Goal: Task Accomplishment & Management: Manage account settings

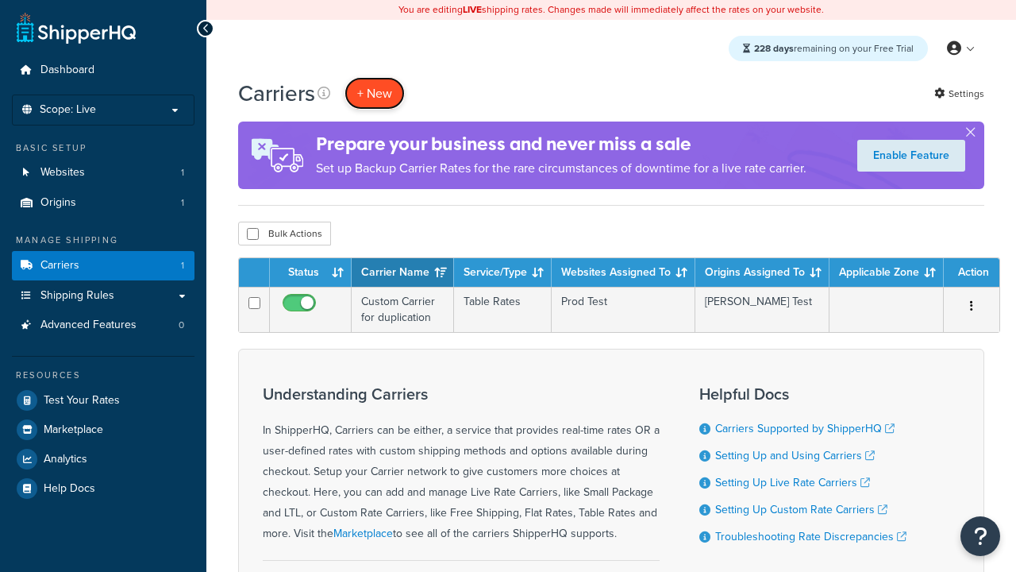
click at [375, 94] on button "+ New" at bounding box center [375, 93] width 60 height 33
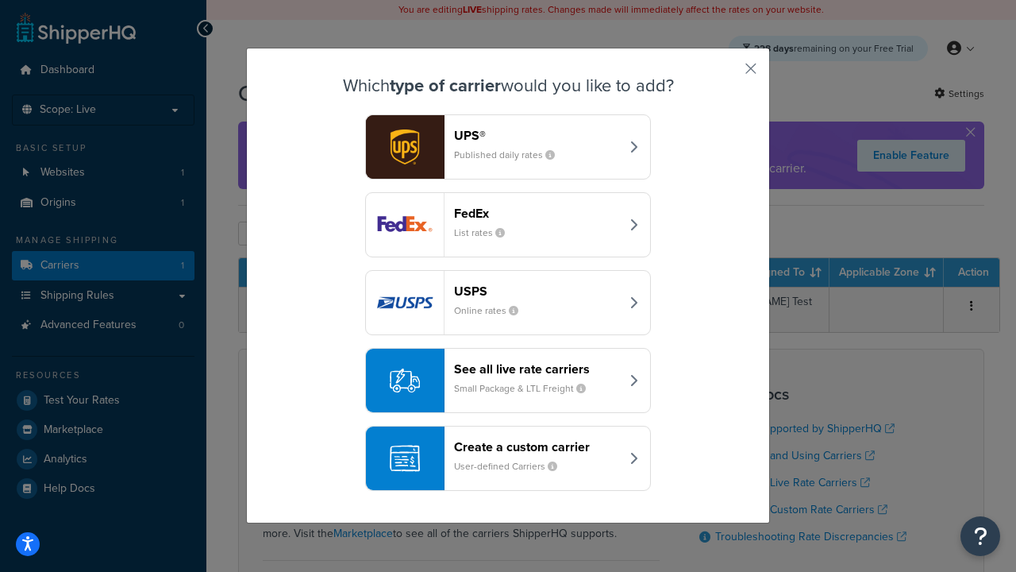
click at [537, 214] on header "FedEx" at bounding box center [537, 213] width 166 height 15
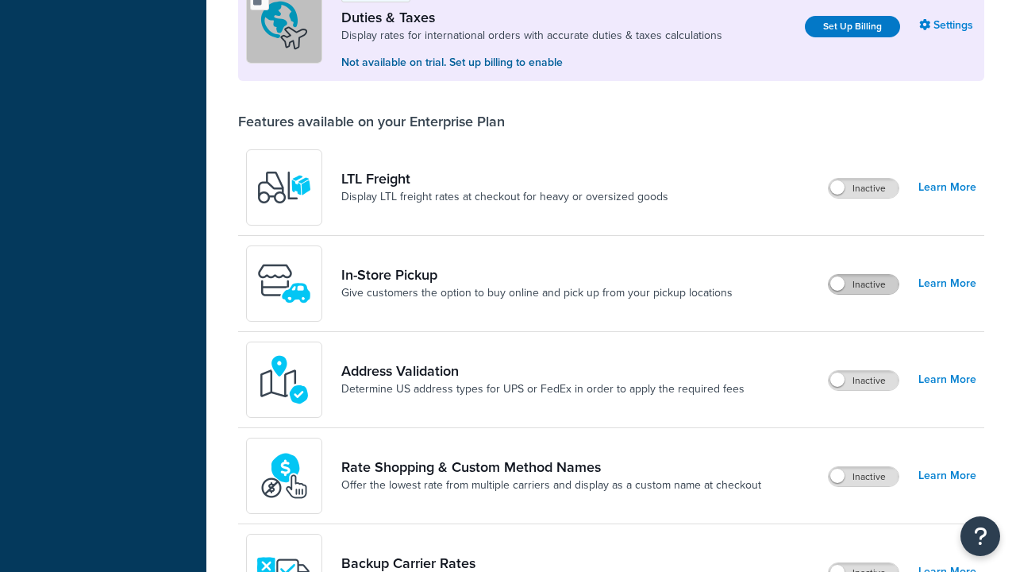
click at [864, 275] on label "Inactive" at bounding box center [864, 284] width 70 height 19
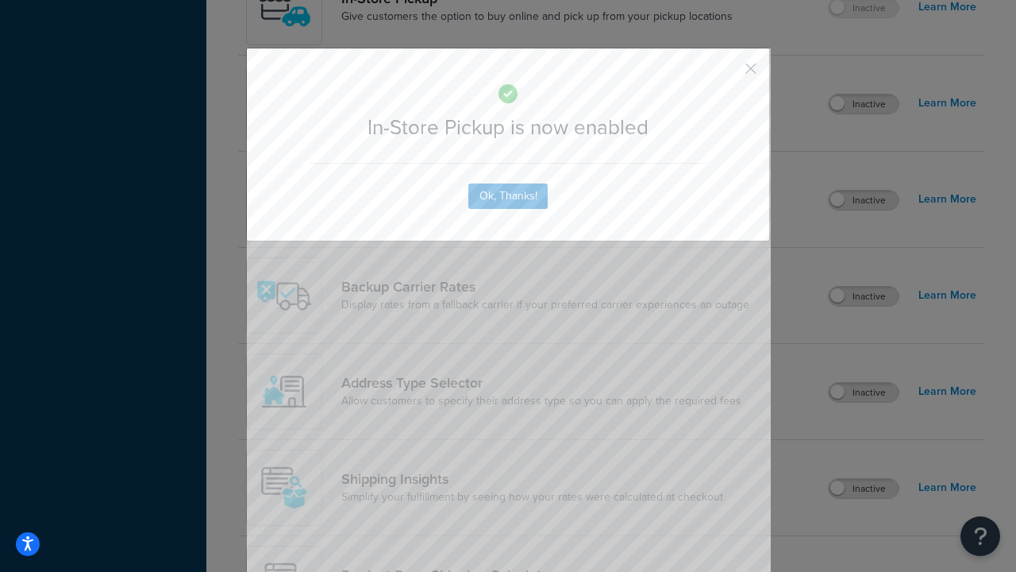
click at [727, 74] on button "button" at bounding box center [728, 74] width 4 height 4
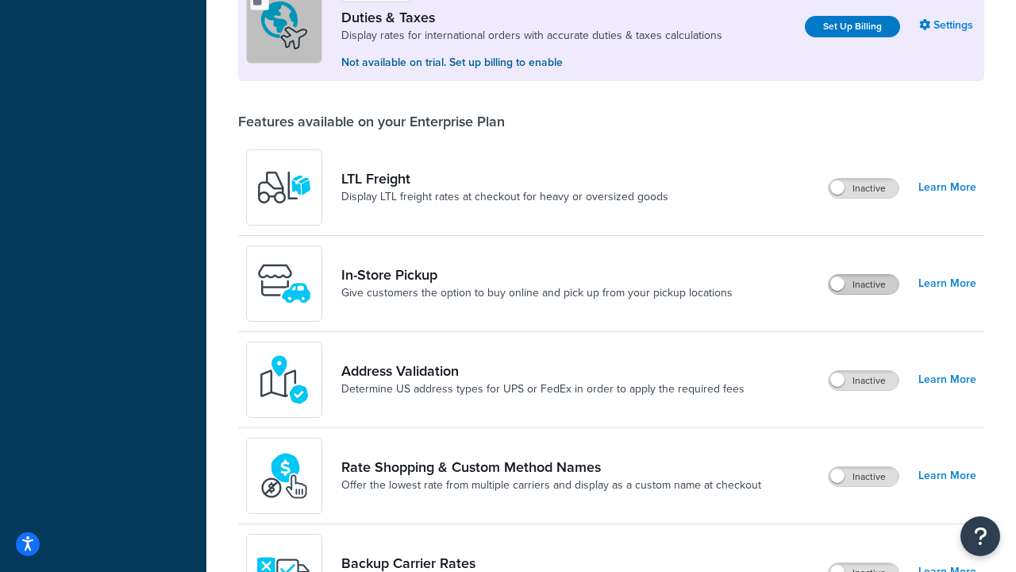
scroll to position [486, 0]
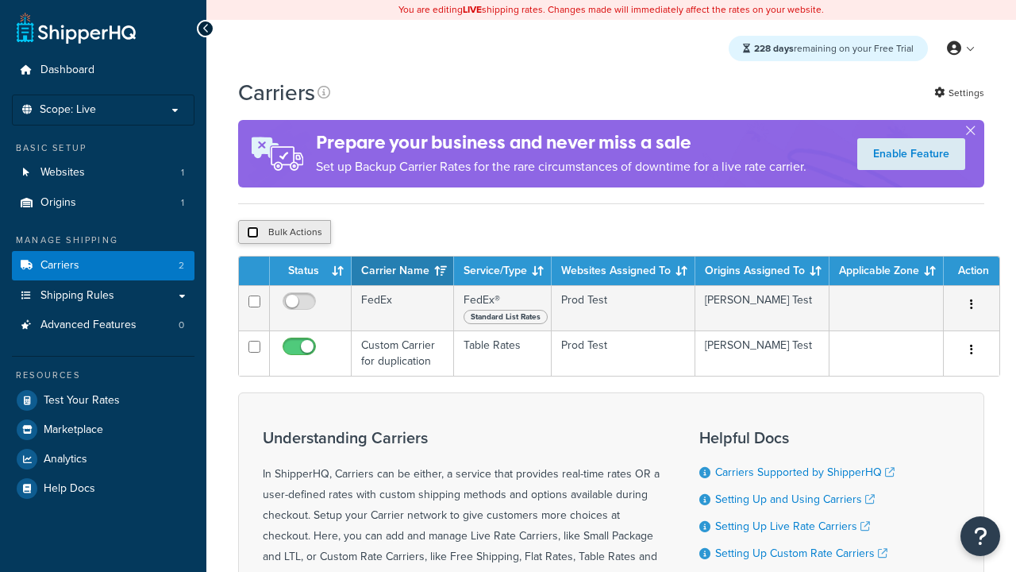
click at [252, 235] on input "checkbox" at bounding box center [253, 232] width 12 height 12
checkbox input "true"
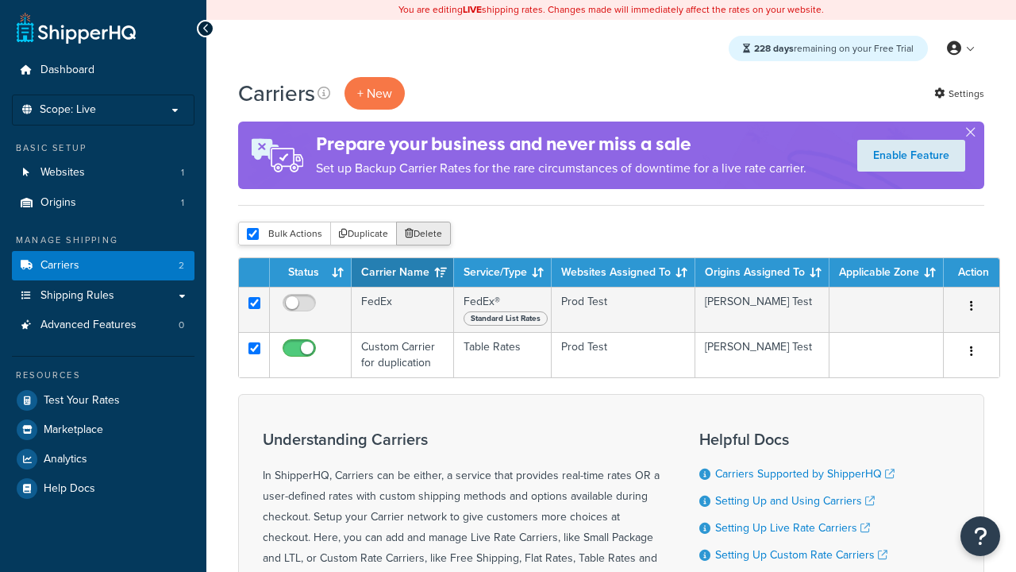
click at [427, 235] on button "Delete" at bounding box center [423, 234] width 55 height 24
